Goal: Find specific page/section: Find specific page/section

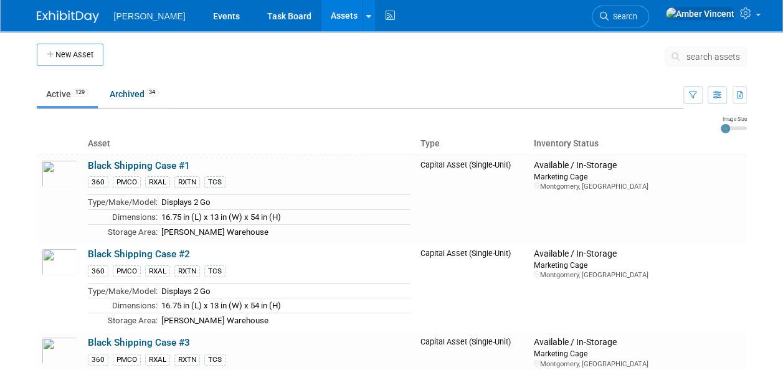
click at [701, 56] on span "search assets" at bounding box center [713, 57] width 54 height 10
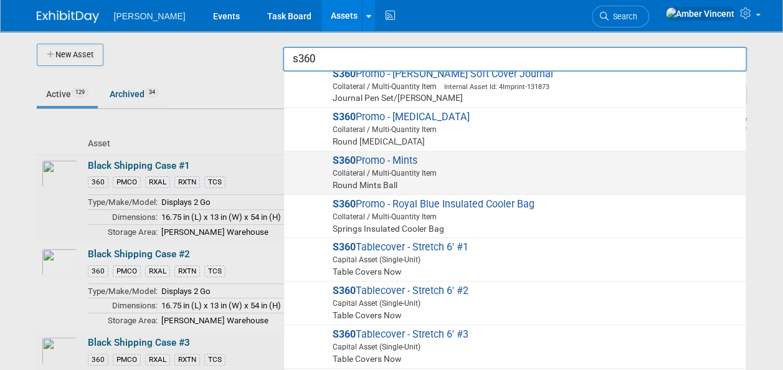
scroll to position [623, 0]
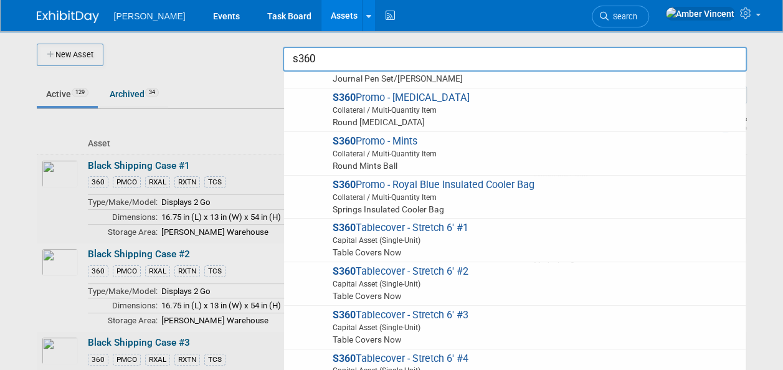
type input "s360"
click at [637, 17] on span "Search" at bounding box center [622, 16] width 29 height 9
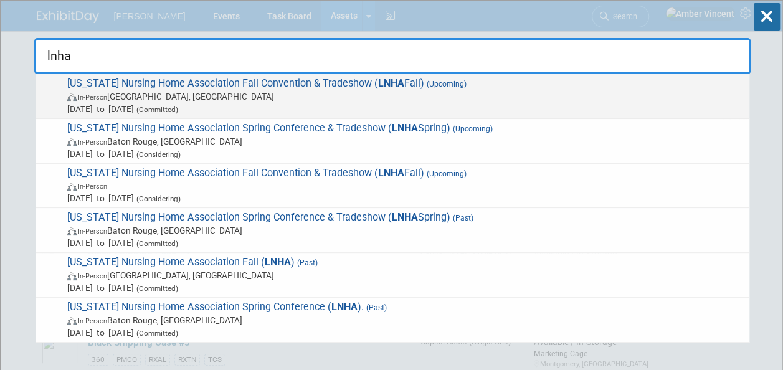
type input "lnha"
click at [220, 96] on span "In-Person New Orleans, LA" at bounding box center [405, 96] width 676 height 12
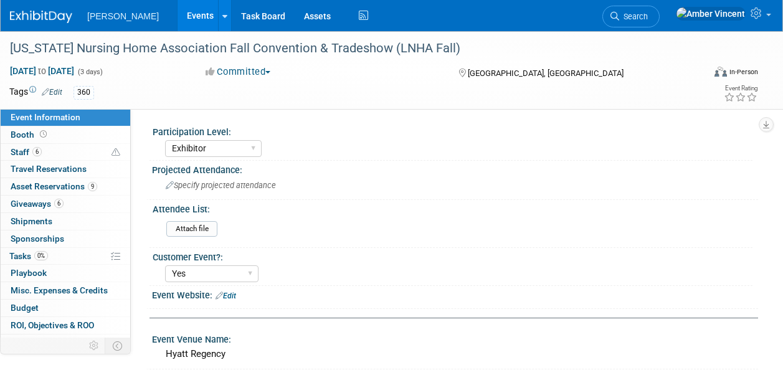
select select "Exhibitor"
select select "Yes"
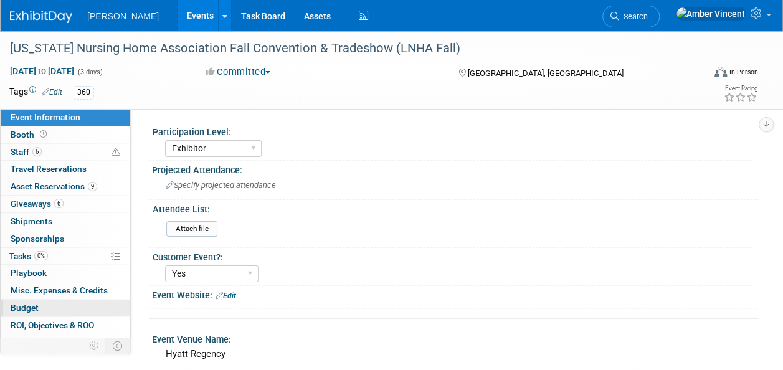
click at [44, 302] on link "Budget" at bounding box center [66, 308] width 130 height 17
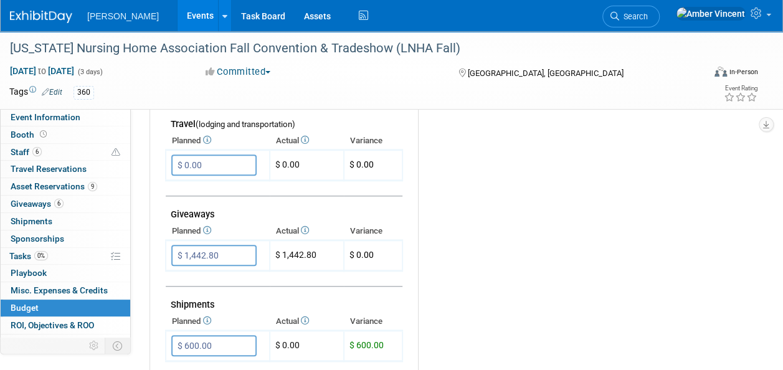
scroll to position [514, 0]
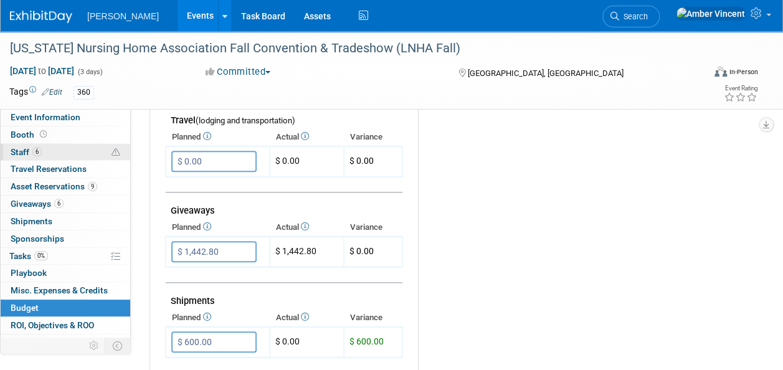
click at [40, 147] on span "Staff 6" at bounding box center [26, 152] width 31 height 10
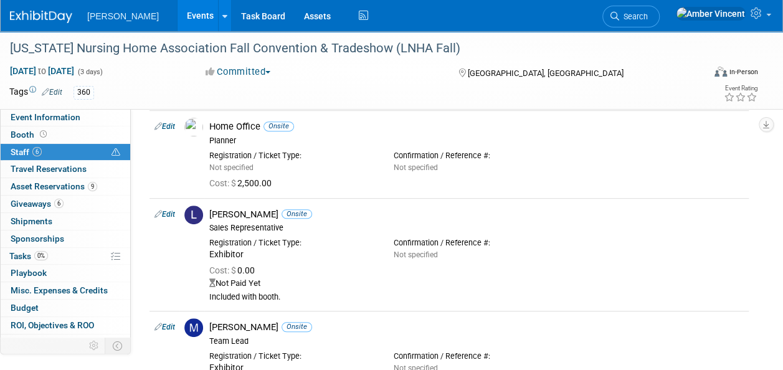
scroll to position [187, 0]
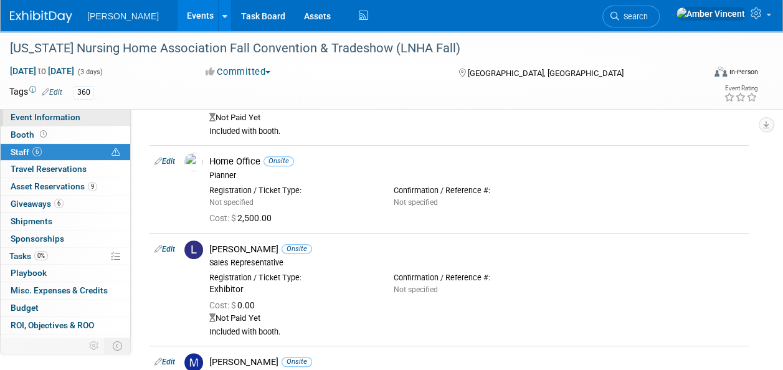
click at [59, 117] on span "Event Information" at bounding box center [46, 117] width 70 height 10
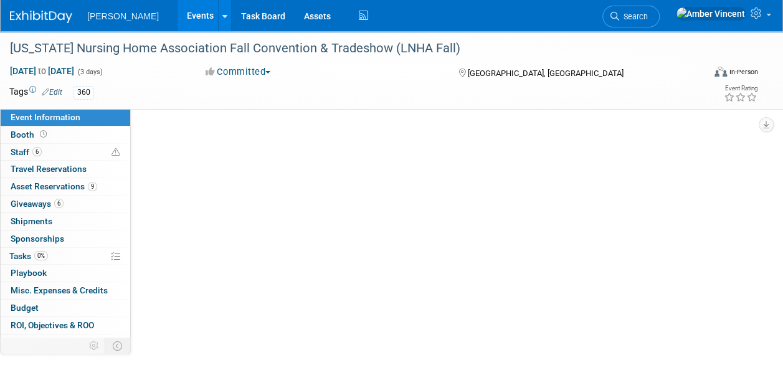
scroll to position [0, 0]
select select "Exhibitor"
select select "Yes"
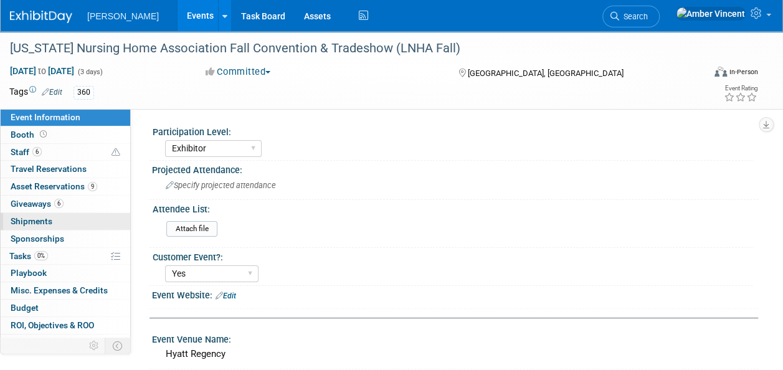
click at [43, 219] on span "Shipments 0" at bounding box center [32, 221] width 42 height 10
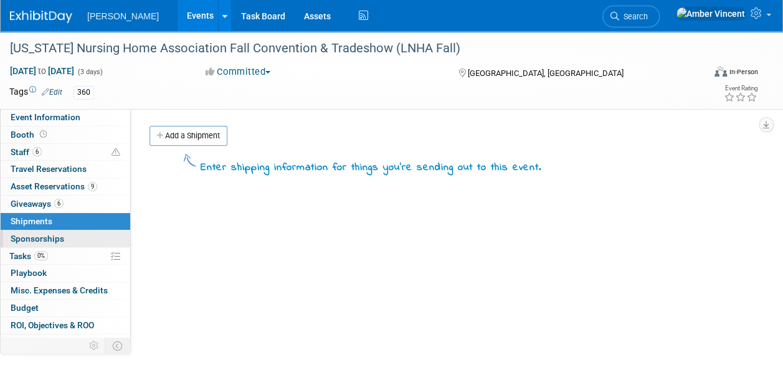
click at [62, 239] on span "Sponsorships 0" at bounding box center [38, 239] width 54 height 10
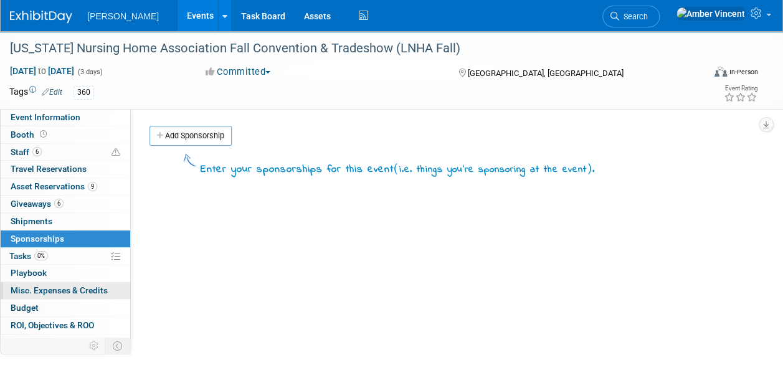
click at [59, 287] on span "Misc. Expenses & Credits 0" at bounding box center [59, 290] width 97 height 10
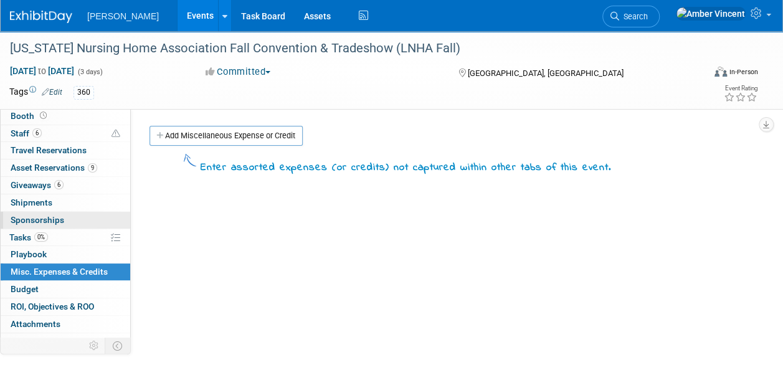
scroll to position [28, 0]
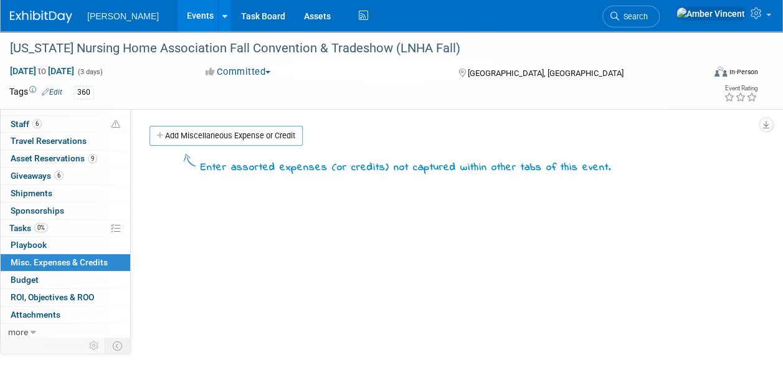
click at [99, 262] on span "Misc. Expenses & Credits 0" at bounding box center [59, 262] width 97 height 10
click at [45, 277] on link "Budget" at bounding box center [66, 279] width 130 height 17
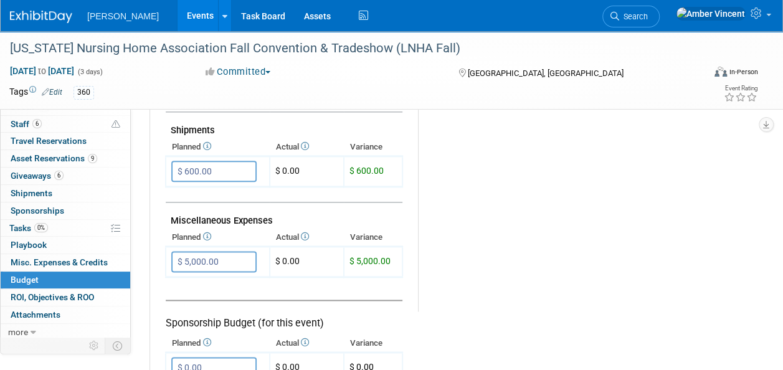
scroll to position [747, 0]
